Goal: Transaction & Acquisition: Purchase product/service

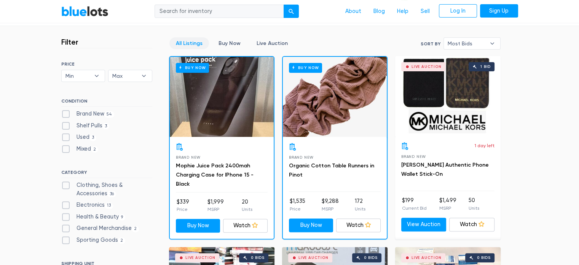
scroll to position [200, 0]
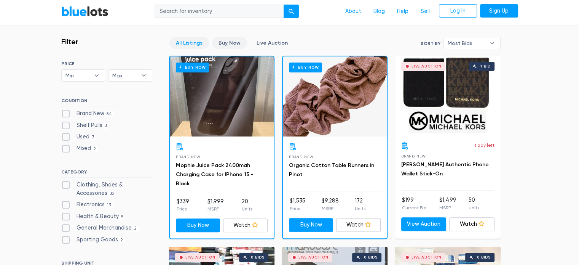
click at [226, 43] on link "Buy Now" at bounding box center [229, 43] width 35 height 12
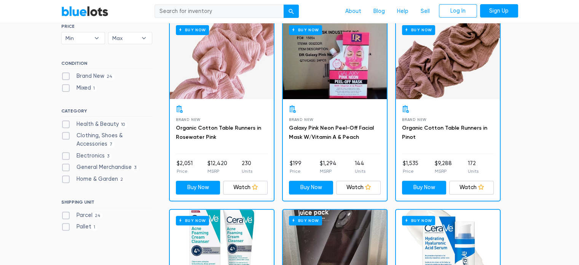
scroll to position [237, 0]
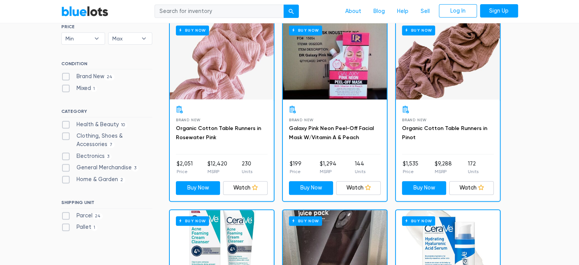
click at [88, 170] on label "General Merchandise 3" at bounding box center [100, 167] width 78 height 8
click at [66, 168] on Merchandise"] "General Merchandise 3" at bounding box center [63, 165] width 5 height 5
checkbox Merchandise"] "true"
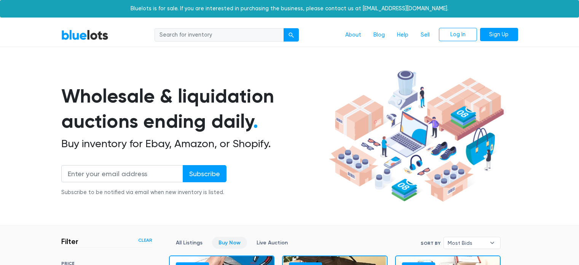
scroll to position [205, 0]
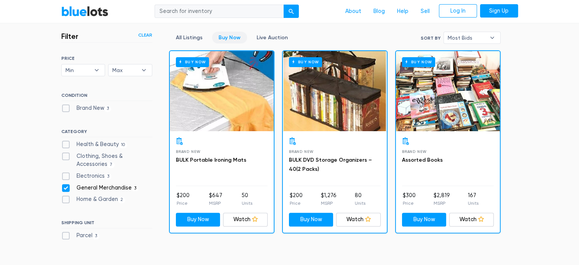
click at [66, 199] on label "Home & Garden 2" at bounding box center [93, 199] width 64 height 8
click at [66, 199] on Garden"] "Home & Garden 2" at bounding box center [63, 197] width 5 height 5
checkbox Garden"] "true"
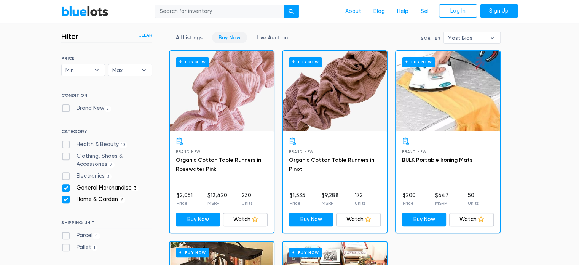
click at [64, 187] on label "General Merchandise 3" at bounding box center [100, 188] width 78 height 8
click at [64, 187] on Merchandise"] "General Merchandise 3" at bounding box center [63, 186] width 5 height 5
checkbox Merchandise"] "false"
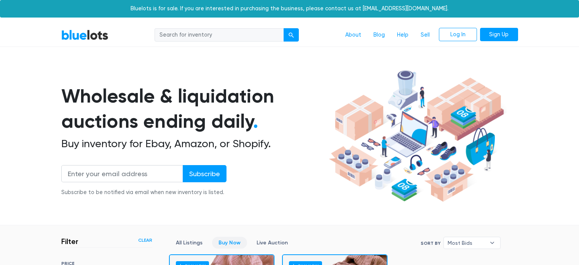
scroll to position [205, 0]
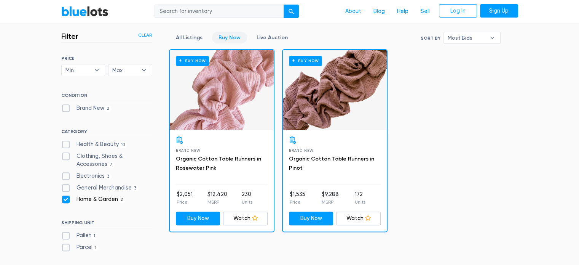
click at [66, 173] on label "Electronics 3" at bounding box center [86, 176] width 51 height 8
click at [66, 173] on input "Electronics 3" at bounding box center [63, 174] width 5 height 5
checkbox input "true"
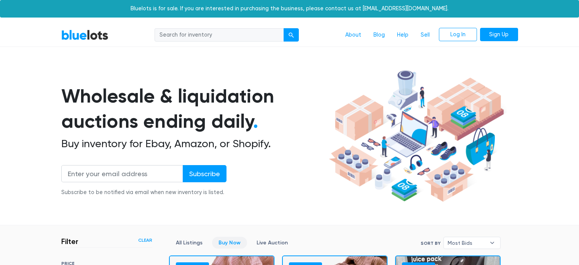
scroll to position [205, 0]
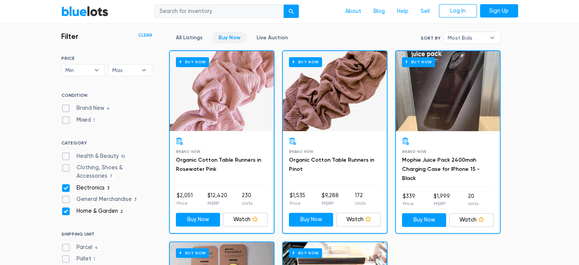
click at [66, 209] on label "Home & Garden 2" at bounding box center [93, 211] width 64 height 8
click at [66, 209] on Garden"] "Home & Garden 2" at bounding box center [63, 209] width 5 height 5
checkbox Garden"] "false"
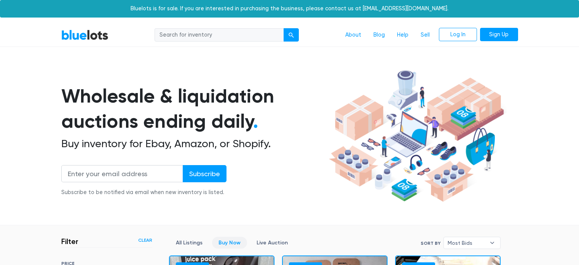
scroll to position [205, 0]
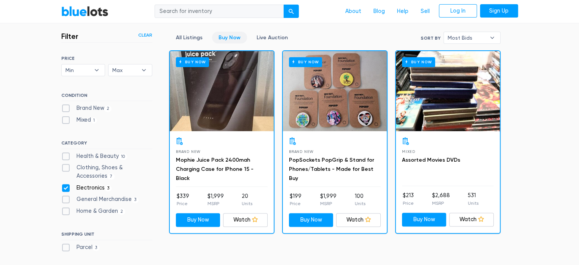
click at [85, 158] on label "Health & Beauty 10" at bounding box center [94, 156] width 66 height 8
click at [66, 157] on Beauty"] "Health & Beauty 10" at bounding box center [63, 154] width 5 height 5
checkbox Beauty"] "true"
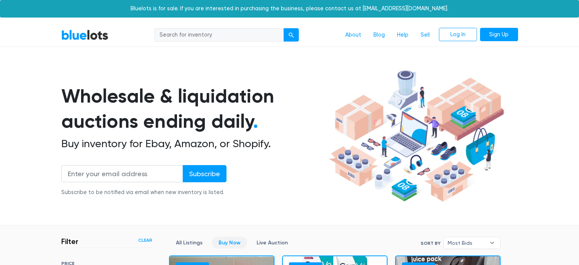
scroll to position [205, 0]
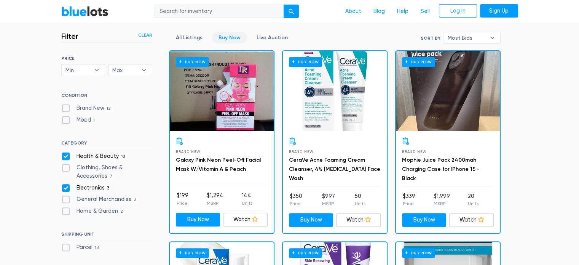
click at [67, 189] on label "Electronics 3" at bounding box center [86, 188] width 51 height 8
click at [66, 189] on input "Electronics 3" at bounding box center [63, 186] width 5 height 5
checkbox input "false"
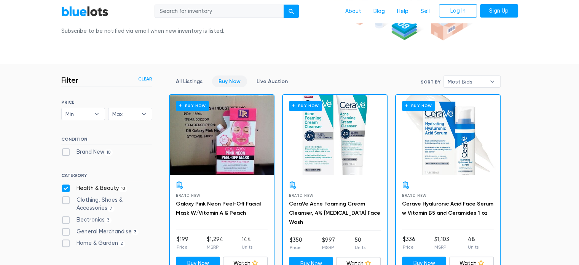
scroll to position [142, 0]
